Goal: Complete application form: Complete application form

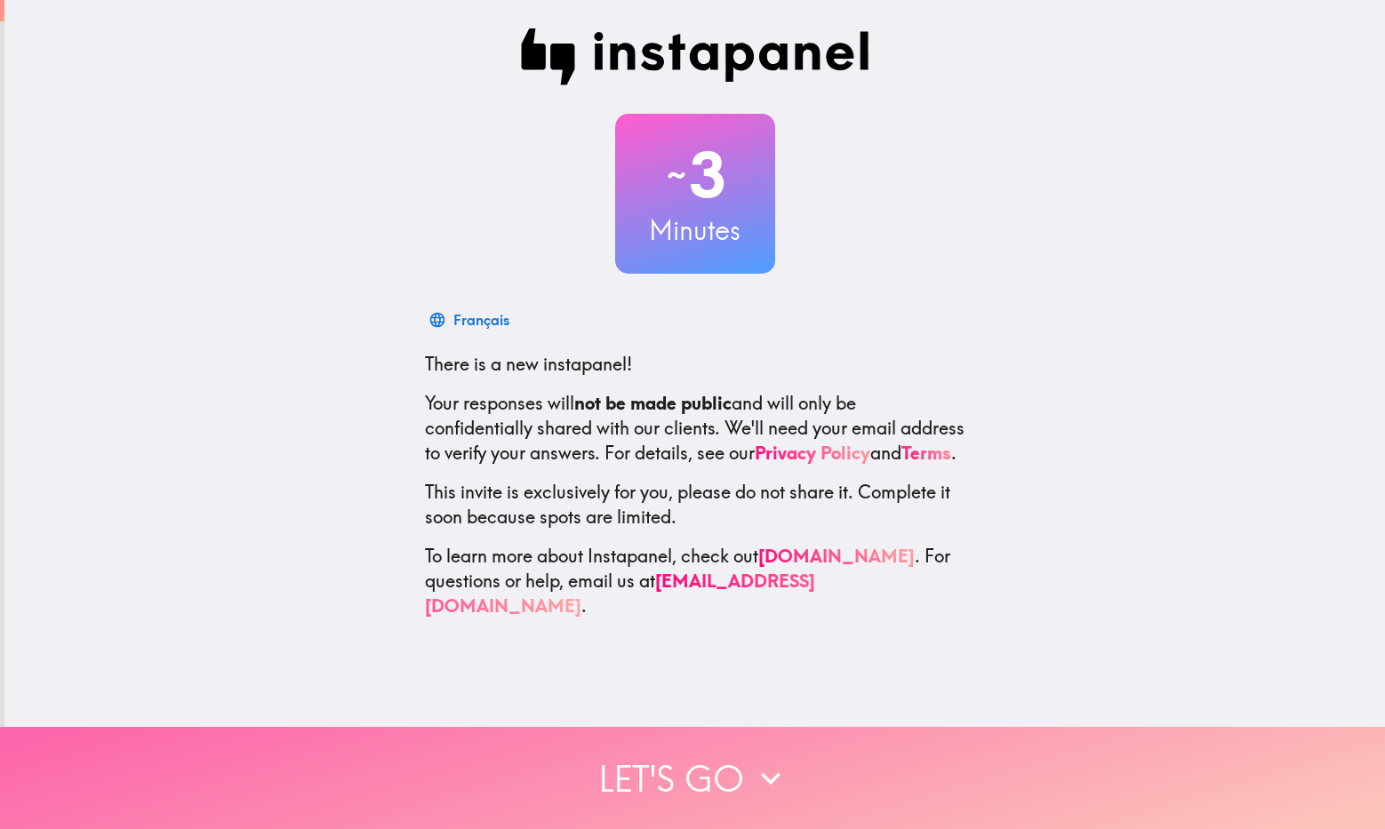
click at [826, 754] on button "Let's go" at bounding box center [692, 778] width 1385 height 102
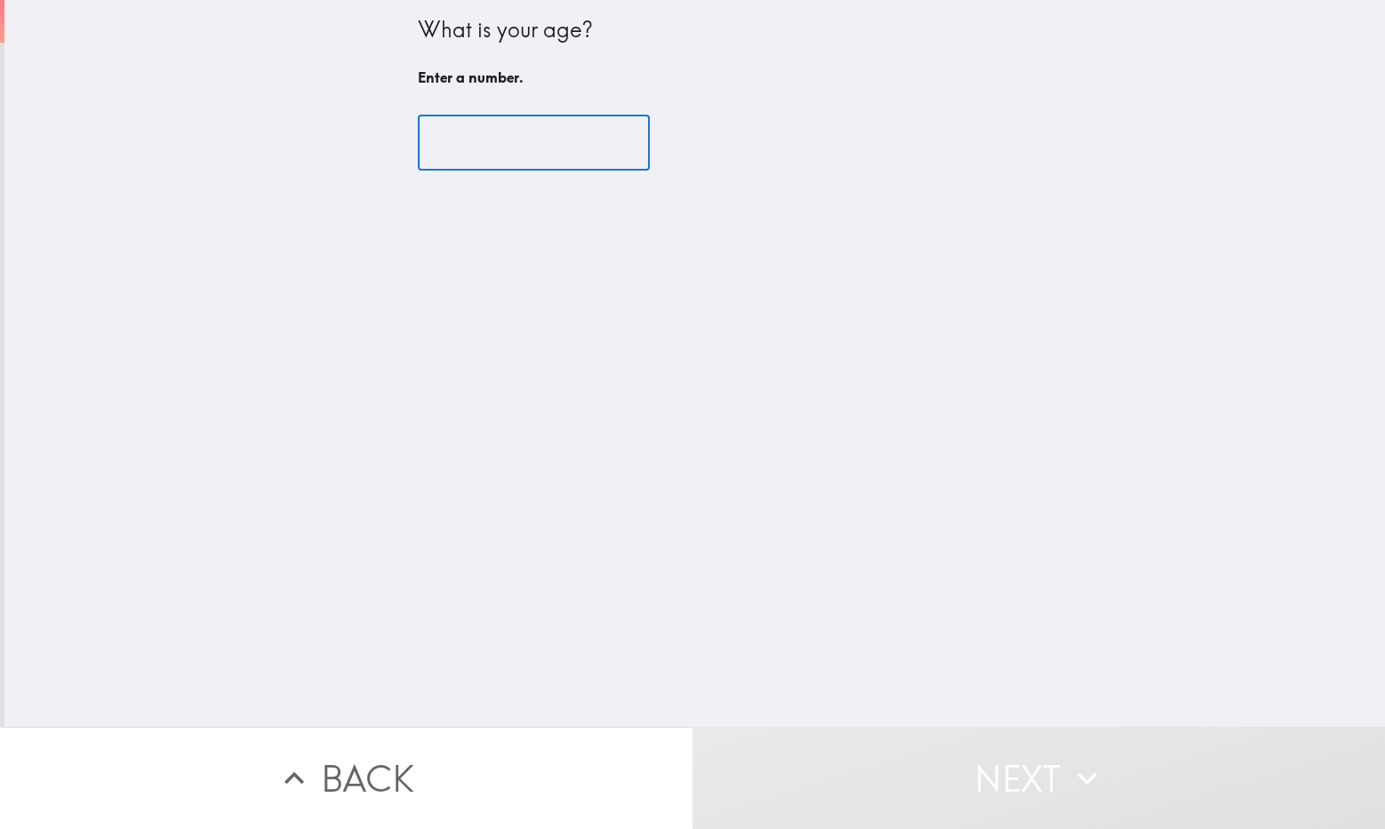
click at [461, 145] on input "number" at bounding box center [534, 143] width 232 height 55
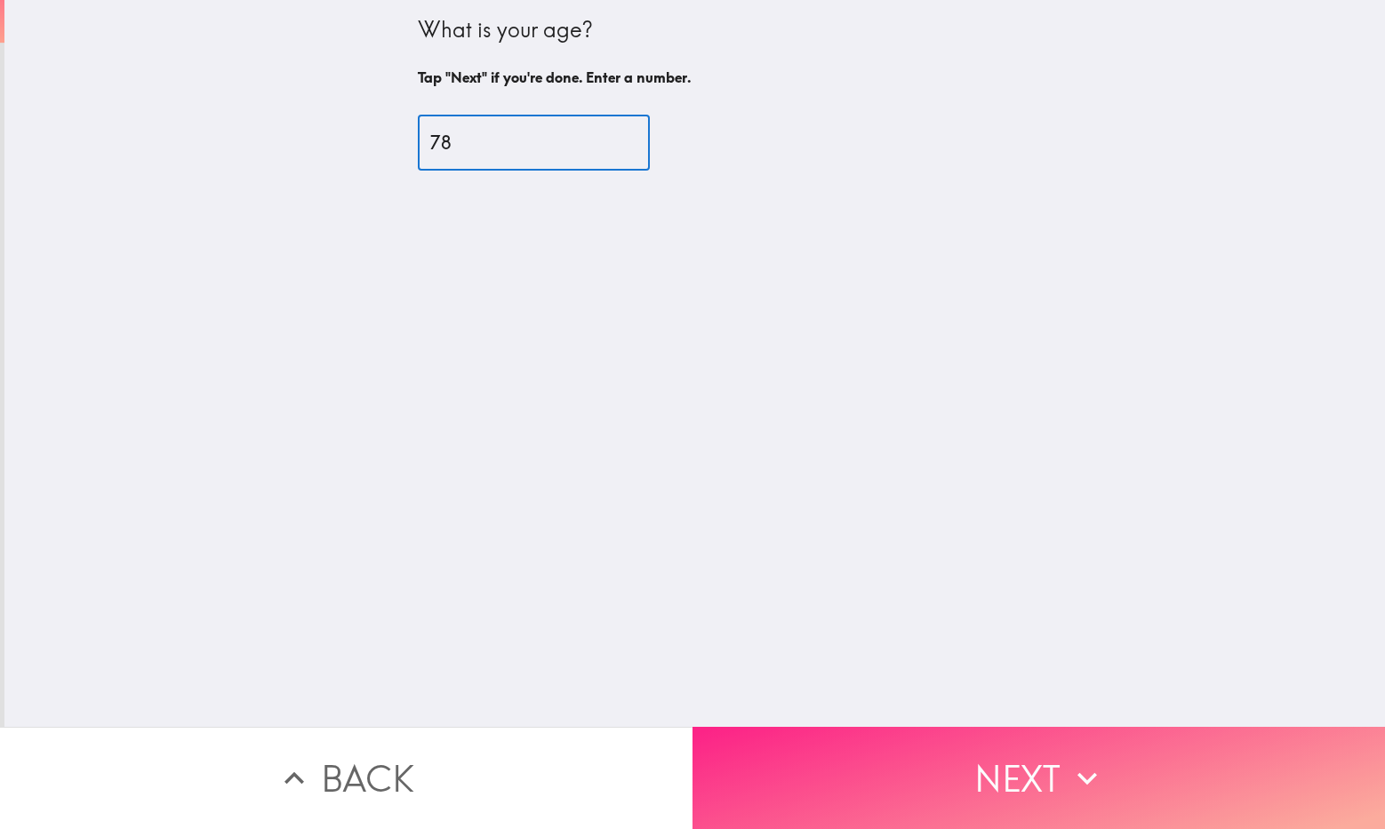
type input "78"
click at [1020, 773] on button "Next" at bounding box center [1038, 778] width 692 height 102
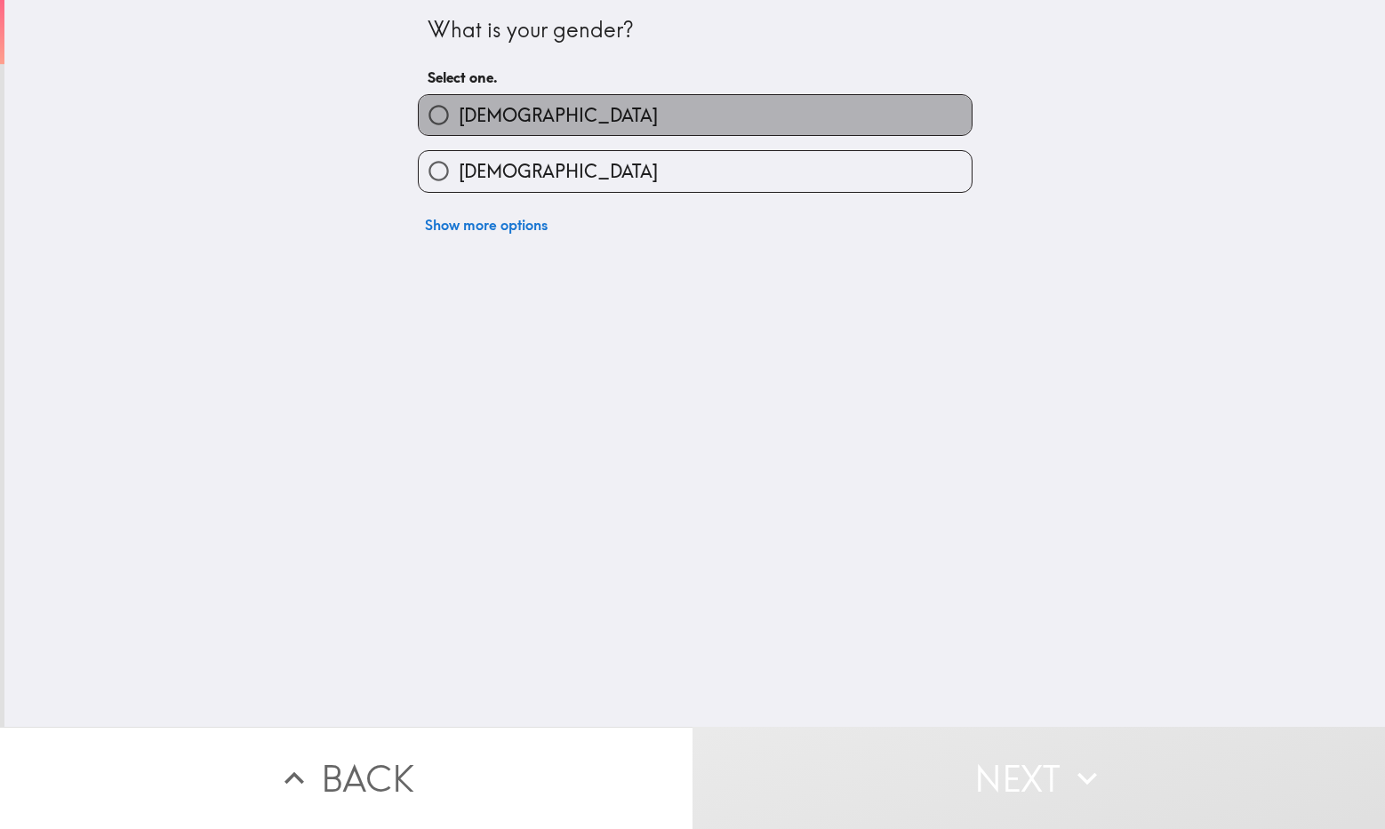
click at [522, 120] on label "[DEMOGRAPHIC_DATA]" at bounding box center [695, 115] width 553 height 40
click at [459, 120] on input "[DEMOGRAPHIC_DATA]" at bounding box center [439, 115] width 40 height 40
radio input "true"
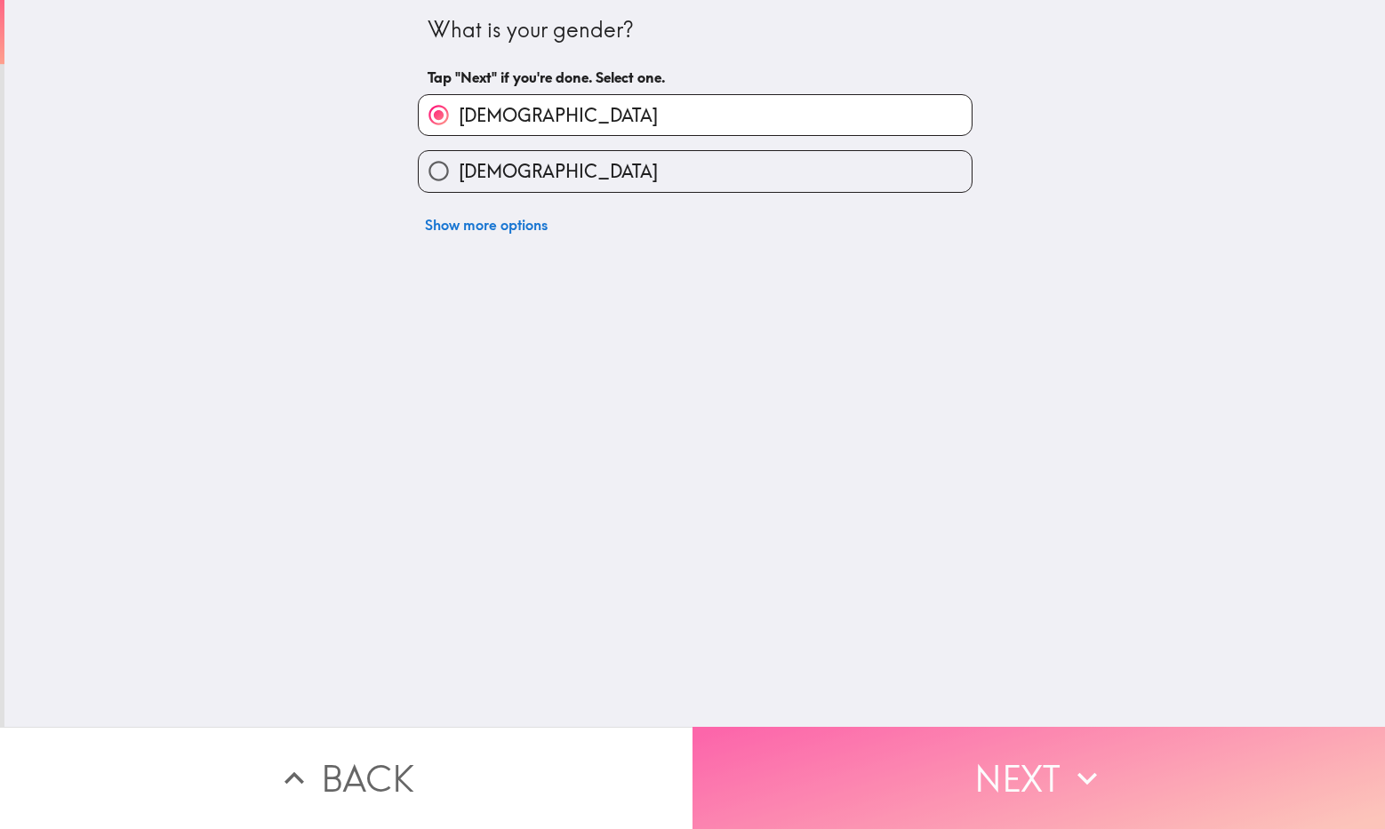
click at [910, 809] on button "Next" at bounding box center [1038, 778] width 692 height 102
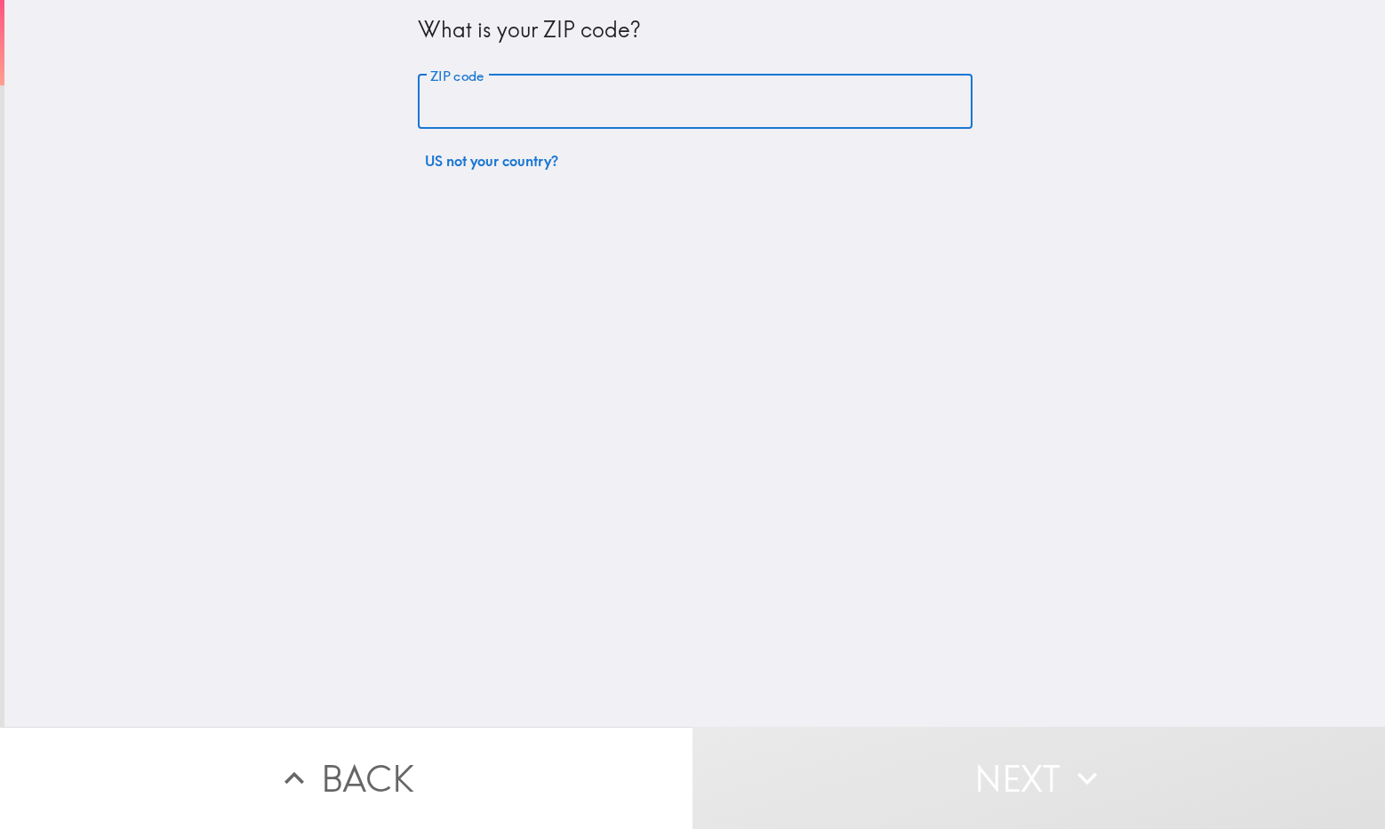
click at [530, 88] on input "ZIP code" at bounding box center [695, 102] width 555 height 55
type input "80020"
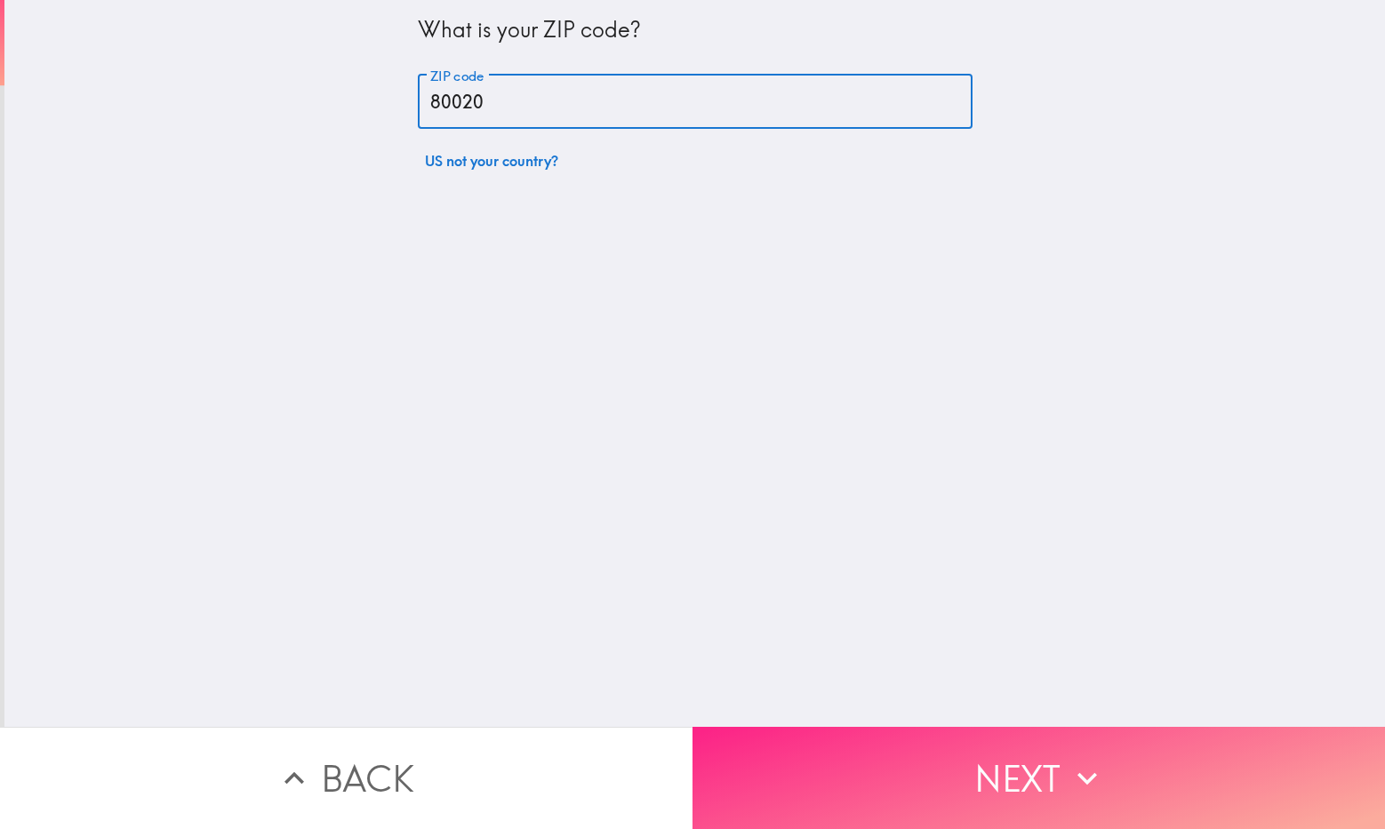
click at [925, 735] on button "Next" at bounding box center [1038, 778] width 692 height 102
